Goal: Information Seeking & Learning: Learn about a topic

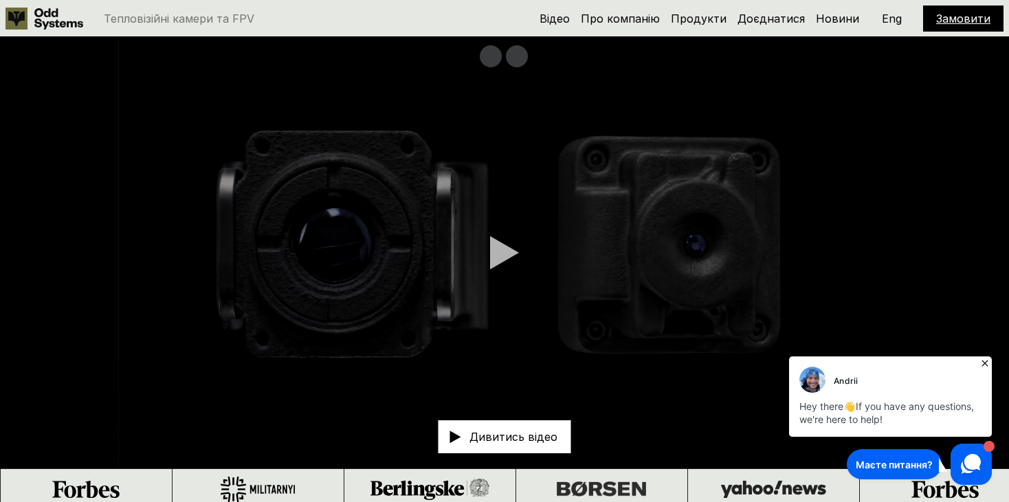
click at [610, 30] on div "Відео Про компанію Продукти Доєднатися Новини Замовити Eng" at bounding box center [771, 18] width 464 height 26
click at [610, 21] on link "Про компанію" at bounding box center [620, 19] width 79 height 14
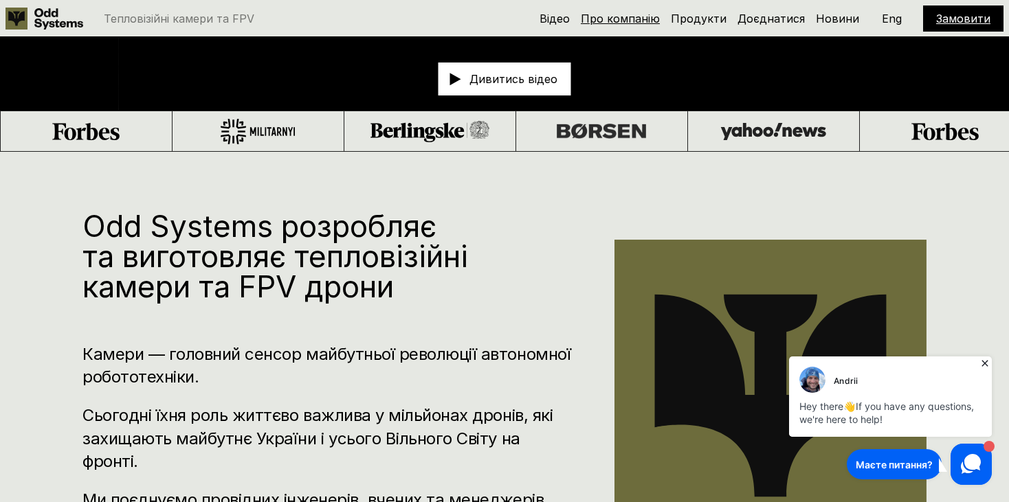
scroll to position [509, 0]
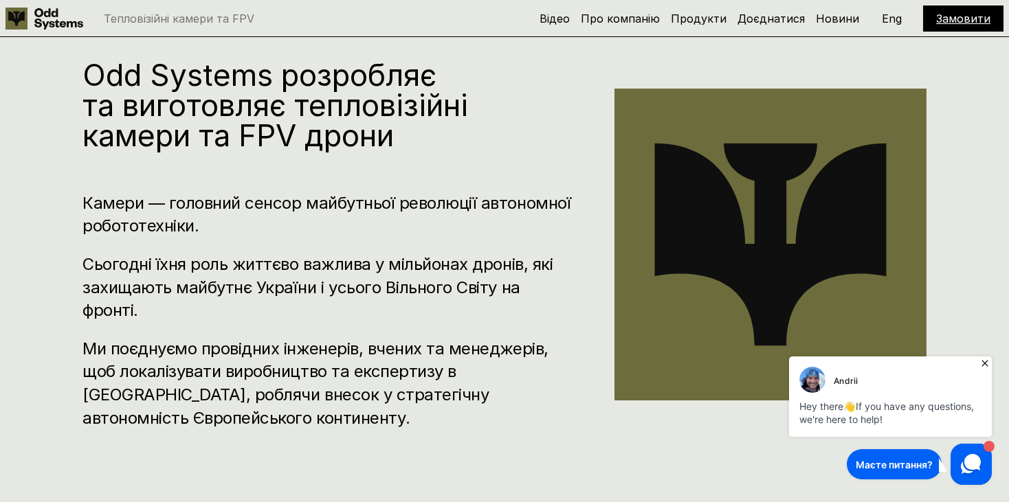
click at [978, 359] on icon at bounding box center [985, 364] width 14 height 14
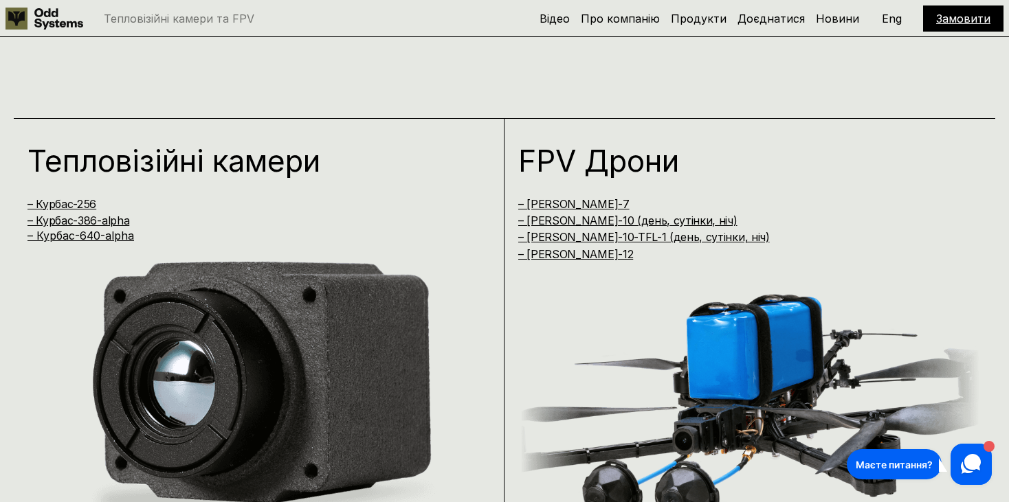
scroll to position [647, 0]
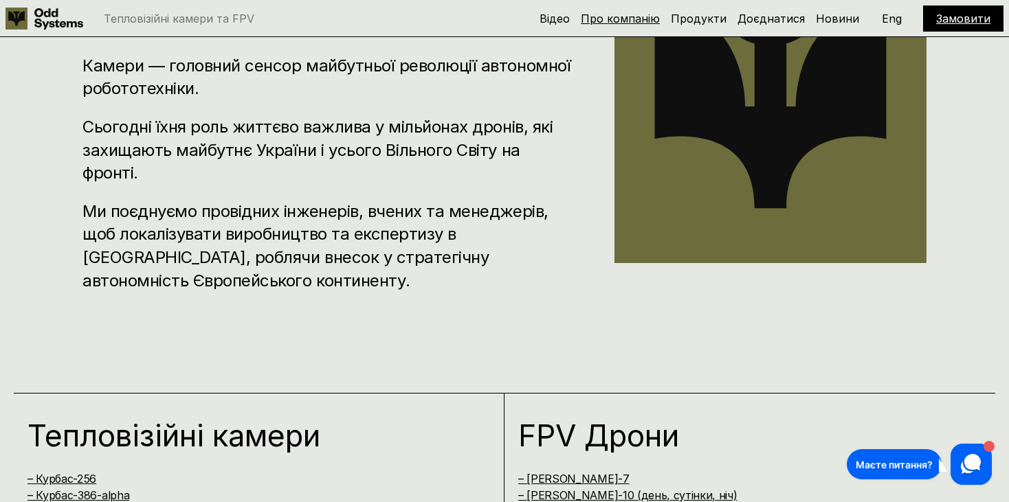
click at [654, 12] on link "Про компанію" at bounding box center [620, 19] width 79 height 14
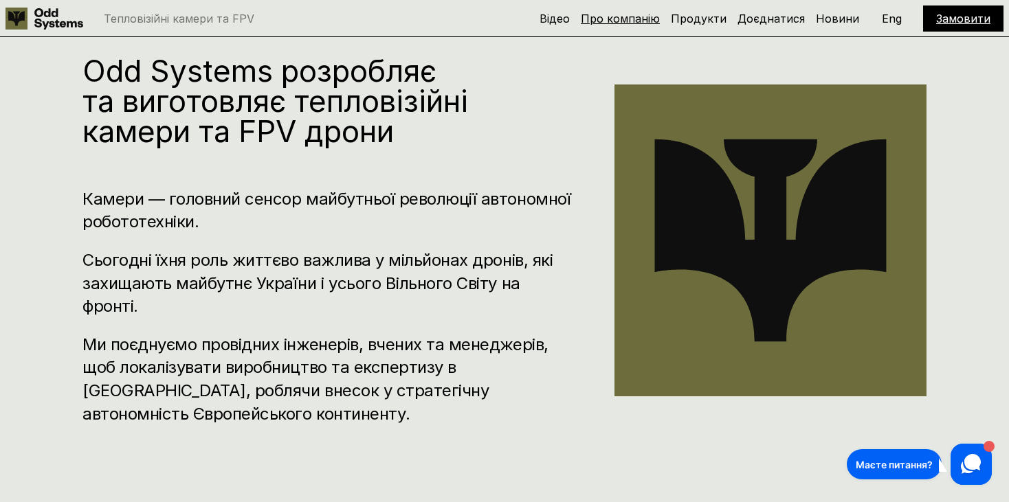
scroll to position [509, 0]
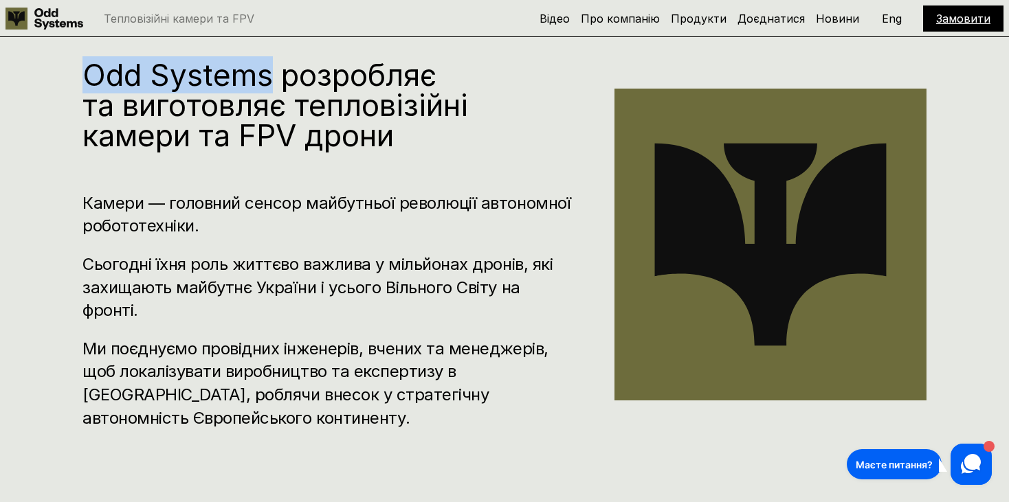
drag, startPoint x: 87, startPoint y: 63, endPoint x: 269, endPoint y: 83, distance: 183.2
click at [269, 83] on h1 "Odd Systems розробляє та виготовляє тепловізійні камери та FPV дрони" at bounding box center [327, 105] width 491 height 91
copy h1 "Odd Systems"
